Goal: Information Seeking & Learning: Check status

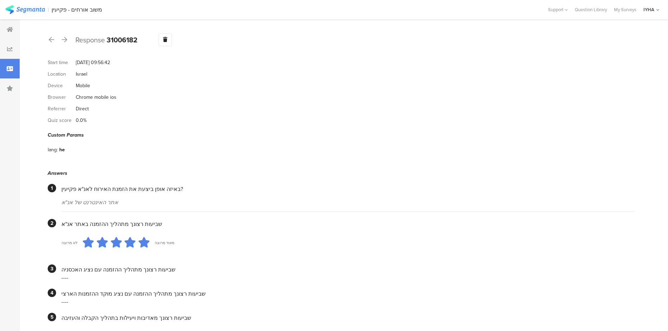
click at [68, 39] on div "Response 31006182 Warning Delete Cancel" at bounding box center [341, 39] width 587 height 13
click at [11, 28] on icon at bounding box center [10, 30] width 6 height 6
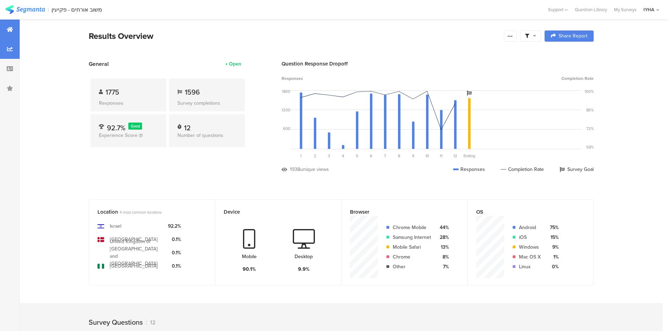
click at [11, 50] on icon at bounding box center [10, 49] width 6 height 6
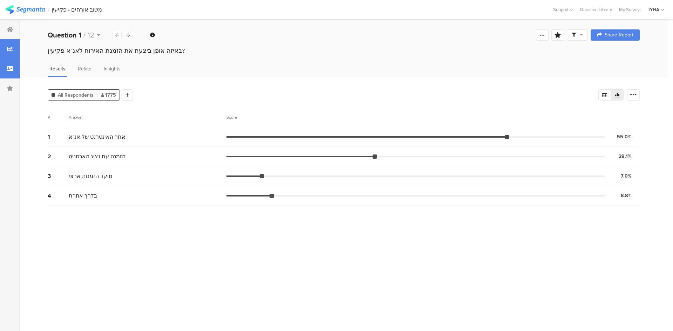
click at [8, 67] on icon at bounding box center [10, 69] width 6 height 6
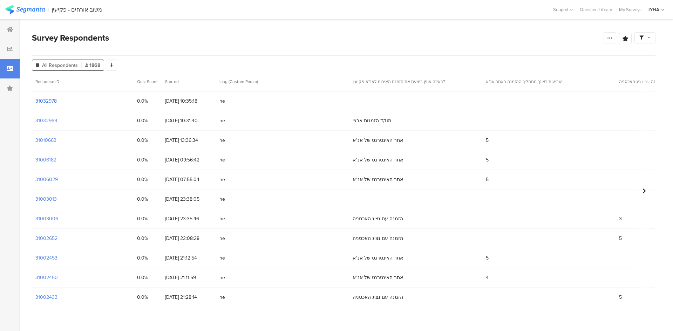
click at [42, 101] on section "31032978" at bounding box center [45, 101] width 21 height 7
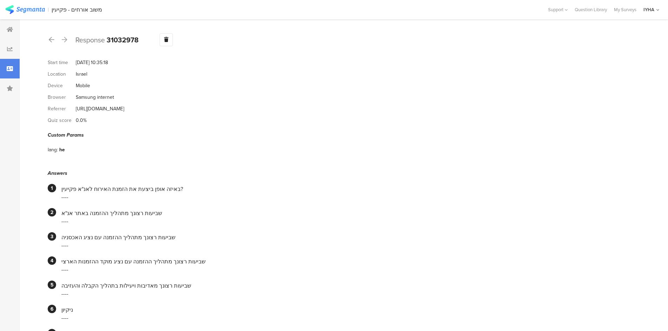
click at [65, 39] on icon at bounding box center [65, 39] width 6 height 6
click at [49, 38] on icon at bounding box center [52, 39] width 6 height 6
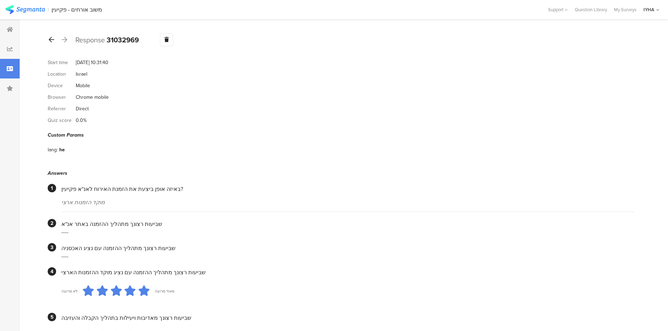
click at [52, 39] on icon at bounding box center [52, 39] width 6 height 6
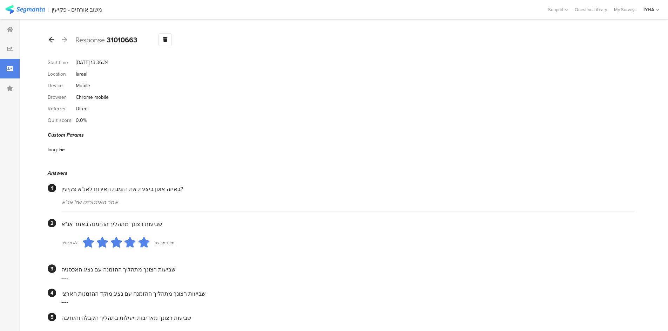
click at [50, 38] on icon at bounding box center [52, 39] width 6 height 6
click at [51, 39] on icon at bounding box center [52, 39] width 6 height 6
click at [50, 39] on icon at bounding box center [52, 39] width 6 height 6
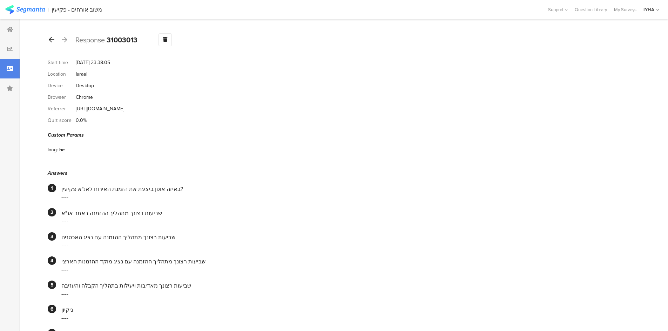
click at [51, 37] on icon at bounding box center [52, 39] width 6 height 6
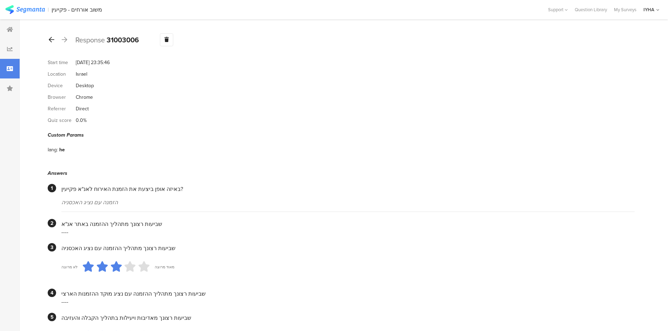
click at [50, 38] on icon at bounding box center [52, 39] width 6 height 6
click at [49, 39] on icon at bounding box center [52, 39] width 6 height 6
click at [51, 39] on icon at bounding box center [52, 39] width 6 height 6
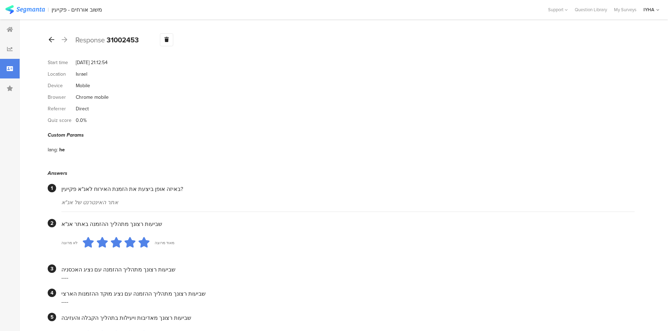
click at [52, 41] on icon at bounding box center [52, 39] width 6 height 6
click at [51, 37] on icon at bounding box center [52, 39] width 6 height 6
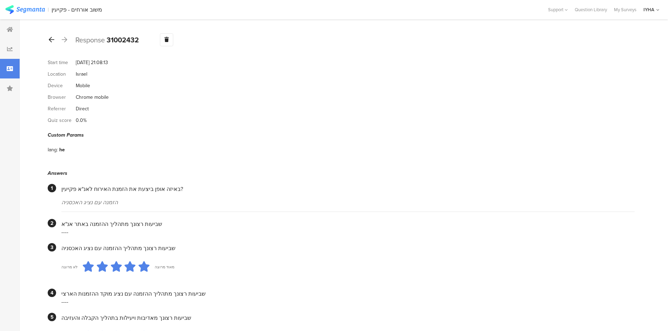
click at [51, 37] on icon at bounding box center [52, 39] width 6 height 6
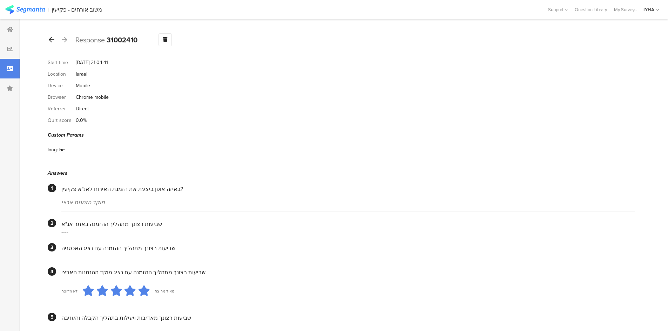
click at [48, 39] on div at bounding box center [52, 39] width 8 height 11
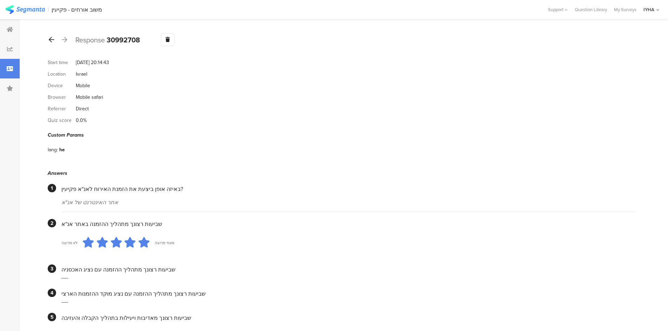
click at [51, 36] on icon at bounding box center [52, 39] width 6 height 6
drag, startPoint x: 211, startPoint y: 154, endPoint x: 170, endPoint y: 112, distance: 58.5
click at [52, 40] on icon at bounding box center [52, 39] width 6 height 6
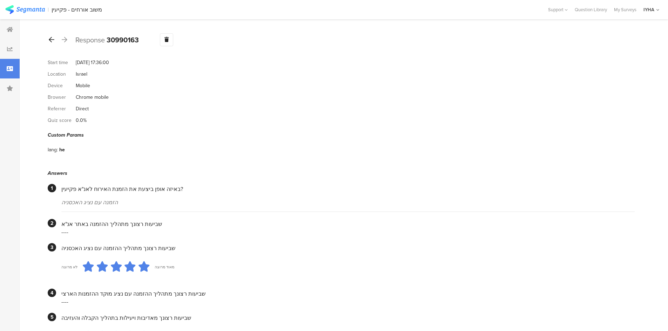
click at [52, 40] on icon at bounding box center [52, 39] width 6 height 6
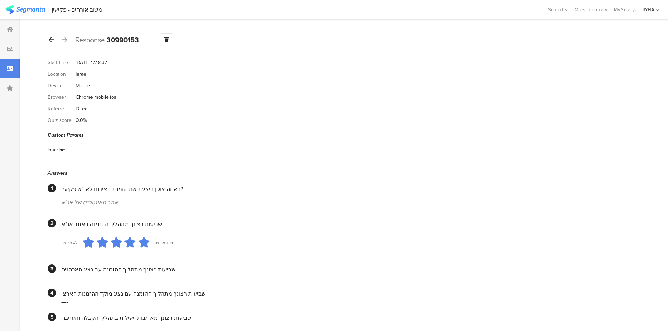
click at [49, 37] on icon at bounding box center [52, 39] width 6 height 6
